Goal: Task Accomplishment & Management: Complete application form

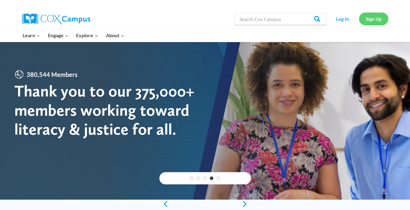
click at [366, 20] on link "Sign Up" at bounding box center [373, 19] width 29 height 13
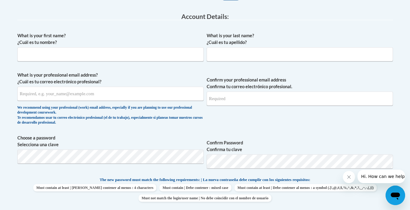
scroll to position [156, 0]
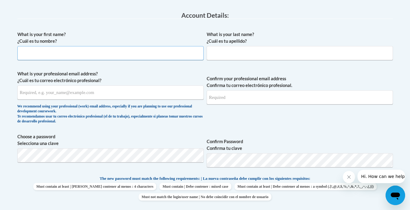
click at [151, 52] on input "What is your first name? ¿Cuál es tu nombre?" at bounding box center [110, 53] width 186 height 14
type input "Shamber"
type input "NeSmith"
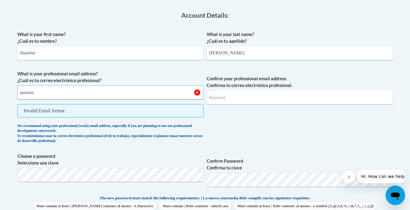
type input "spaxton1@my.athens.edu"
click at [233, 132] on div "What is your first name? ¿Cuál es tu nombre? Shamber What is your last name? ¿C…" at bounding box center [204, 177] width 375 height 298
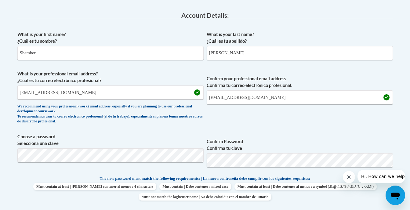
click at [288, 140] on label "Confirm Password Confirma tu clave" at bounding box center [300, 144] width 186 height 13
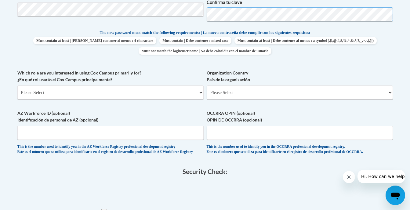
scroll to position [303, 0]
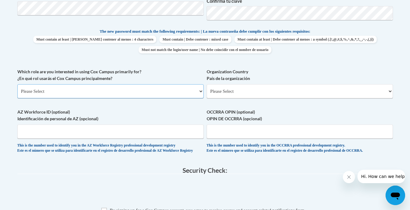
click at [175, 92] on select "Please Select College/University | Colegio/Universidad Community/Nonprofit Part…" at bounding box center [110, 91] width 186 height 14
select select "5a18ea06-2b54-4451-96f2-d152daf9eac5"
click at [17, 84] on select "Please Select College/University | Colegio/Universidad Community/Nonprofit Part…" at bounding box center [110, 91] width 186 height 14
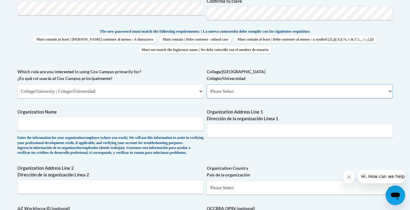
click at [215, 91] on select "Please Select College/University Staff | Empleado universitario College/Univers…" at bounding box center [300, 91] width 186 height 14
select select "99b32b07-cffc-426c-8bf6-0cd77760d84b"
click at [207, 84] on select "Please Select College/University Staff | Empleado universitario College/Univers…" at bounding box center [300, 91] width 186 height 14
click at [157, 128] on input "Organization Name" at bounding box center [110, 124] width 186 height 14
type input "Athens State University"
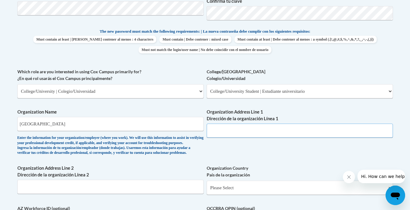
click at [234, 134] on input "Organization Address Line 1 Dirección de la organización Línea 1" at bounding box center [300, 131] width 186 height 14
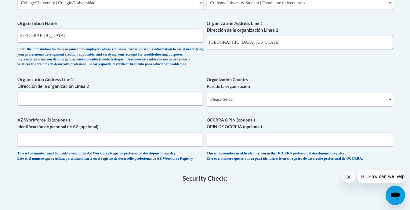
scroll to position [397, 0]
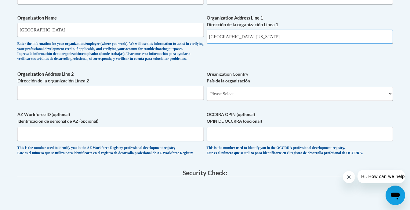
type input "Athens Alabama"
click at [104, 30] on input "Athens State University" at bounding box center [110, 30] width 186 height 14
type input "A"
type input "M"
type input "b"
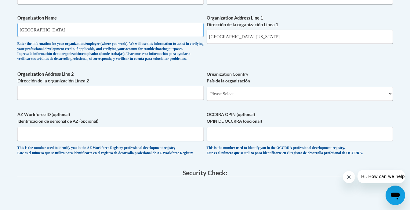
type input "Brindlee Mountain Elementary School"
click at [246, 38] on input "Athens Alabama" at bounding box center [300, 37] width 186 height 14
type input "A"
type input "2233 Shoal Creek RD, Arab, AL, 35016"
click at [235, 101] on select "Please Select United States | Estados Unidos Outside of the United States | Fue…" at bounding box center [300, 94] width 186 height 14
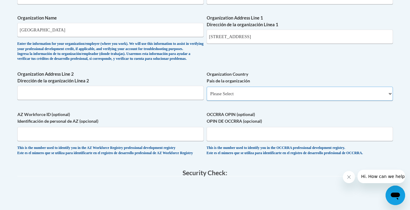
select select "ad49bcad-a171-4b2e-b99c-48b446064914"
click at [207, 96] on select "Please Select United States | Estados Unidos Outside of the United States | Fue…" at bounding box center [300, 94] width 186 height 14
select select
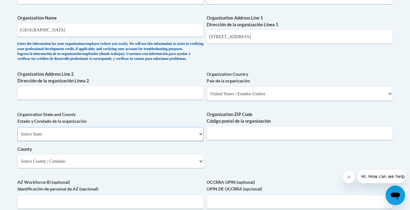
click at [78, 141] on select "Select State Alabama Alaska Arizona Arkansas California Colorado Connecticut De…" at bounding box center [110, 134] width 186 height 14
select select "Alabama"
click at [17, 137] on select "Select State Alabama Alaska Arizona Arkansas California Colorado Connecticut De…" at bounding box center [110, 134] width 186 height 14
click at [222, 140] on input "Organization ZIP Code Código postal de la organización" at bounding box center [300, 133] width 186 height 14
type input "35016"
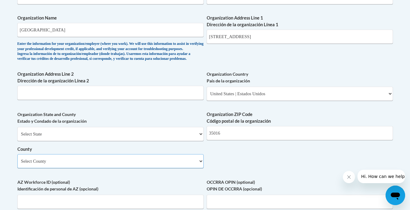
click at [173, 168] on select "Select County Autauga Baldwin Barbour Bibb Blount Bullock Butler Calhoun Chambe…" at bounding box center [110, 161] width 186 height 14
select select "Marshall"
click at [17, 164] on select "Select County Autauga Baldwin Barbour Bibb Blount Bullock Butler Calhoun Chambe…" at bounding box center [110, 161] width 186 height 14
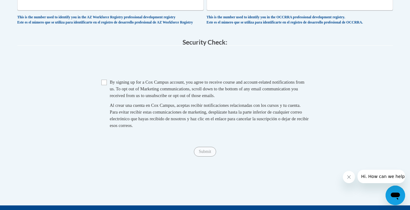
scroll to position [598, 0]
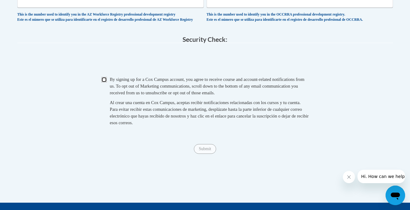
click at [104, 82] on input "Checkbox" at bounding box center [103, 79] width 5 height 5
checkbox input "true"
click at [199, 154] on input "Submit" at bounding box center [205, 149] width 22 height 10
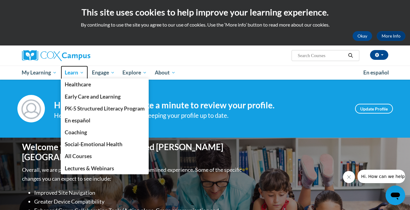
click at [70, 68] on link "Learn" at bounding box center [74, 73] width 27 height 14
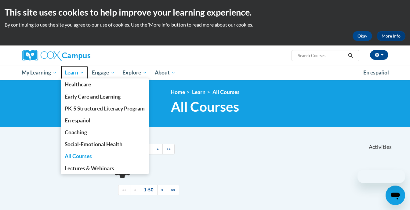
click at [68, 74] on span "Learn" at bounding box center [74, 72] width 19 height 7
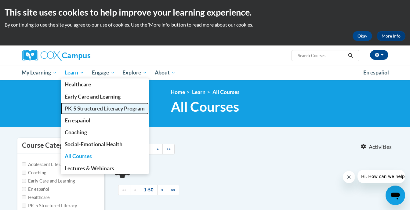
click at [86, 107] on span "PK-5 Structured Literacy Program" at bounding box center [105, 108] width 80 height 6
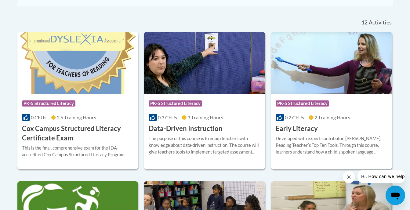
scroll to position [244, 0]
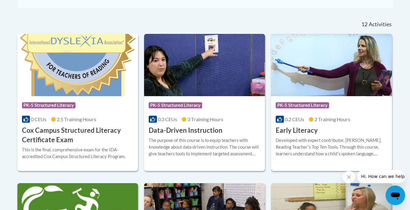
click at [342, 118] on span "2 Training Hours" at bounding box center [332, 119] width 36 height 6
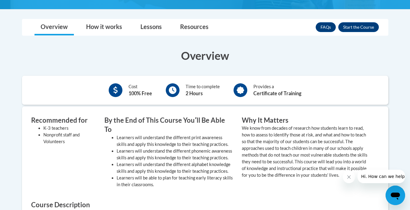
scroll to position [161, 0]
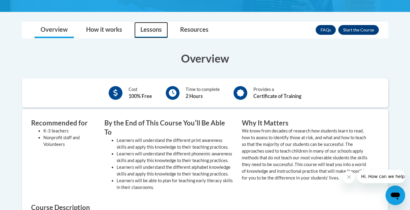
click at [160, 25] on link "Lessons" at bounding box center [151, 30] width 34 height 16
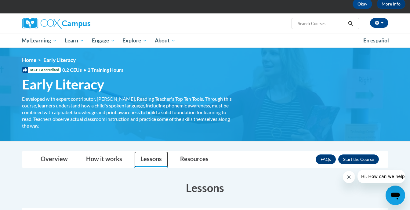
scroll to position [0, 0]
